Goal: Information Seeking & Learning: Learn about a topic

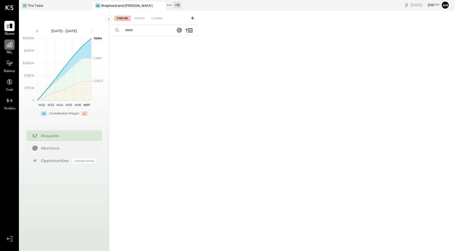
click at [11, 44] on icon at bounding box center [9, 44] width 7 height 7
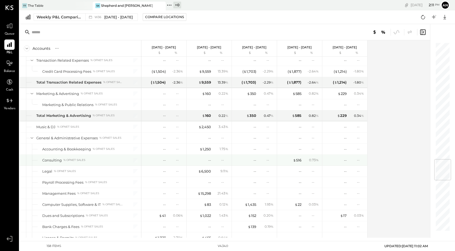
scroll to position [992, 0]
